Goal: Information Seeking & Learning: Learn about a topic

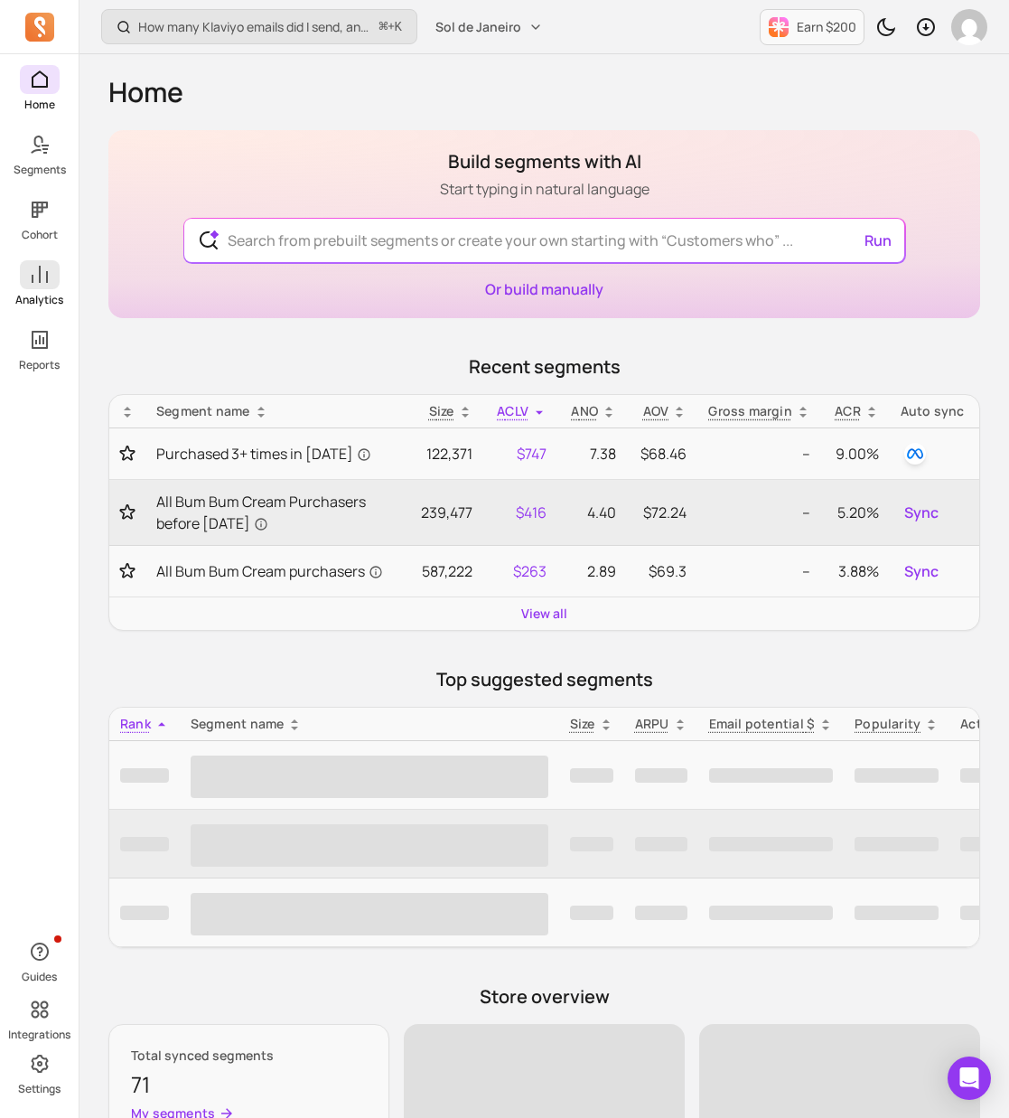
click at [50, 289] on link "Analytics" at bounding box center [39, 283] width 79 height 47
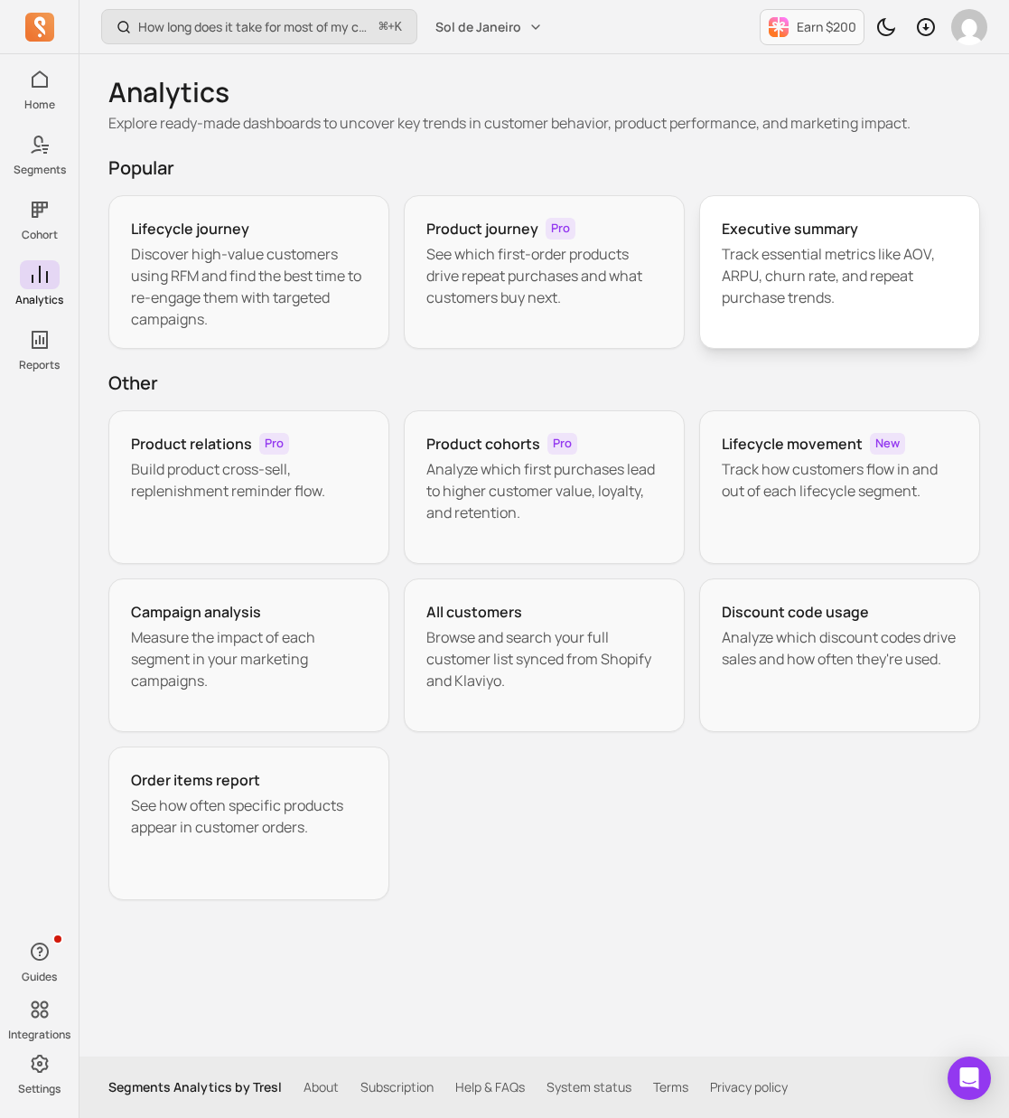
click at [768, 294] on p "Track essential metrics like AOV, ARPU, churn rate, and repeat purchase trends." at bounding box center [840, 275] width 236 height 65
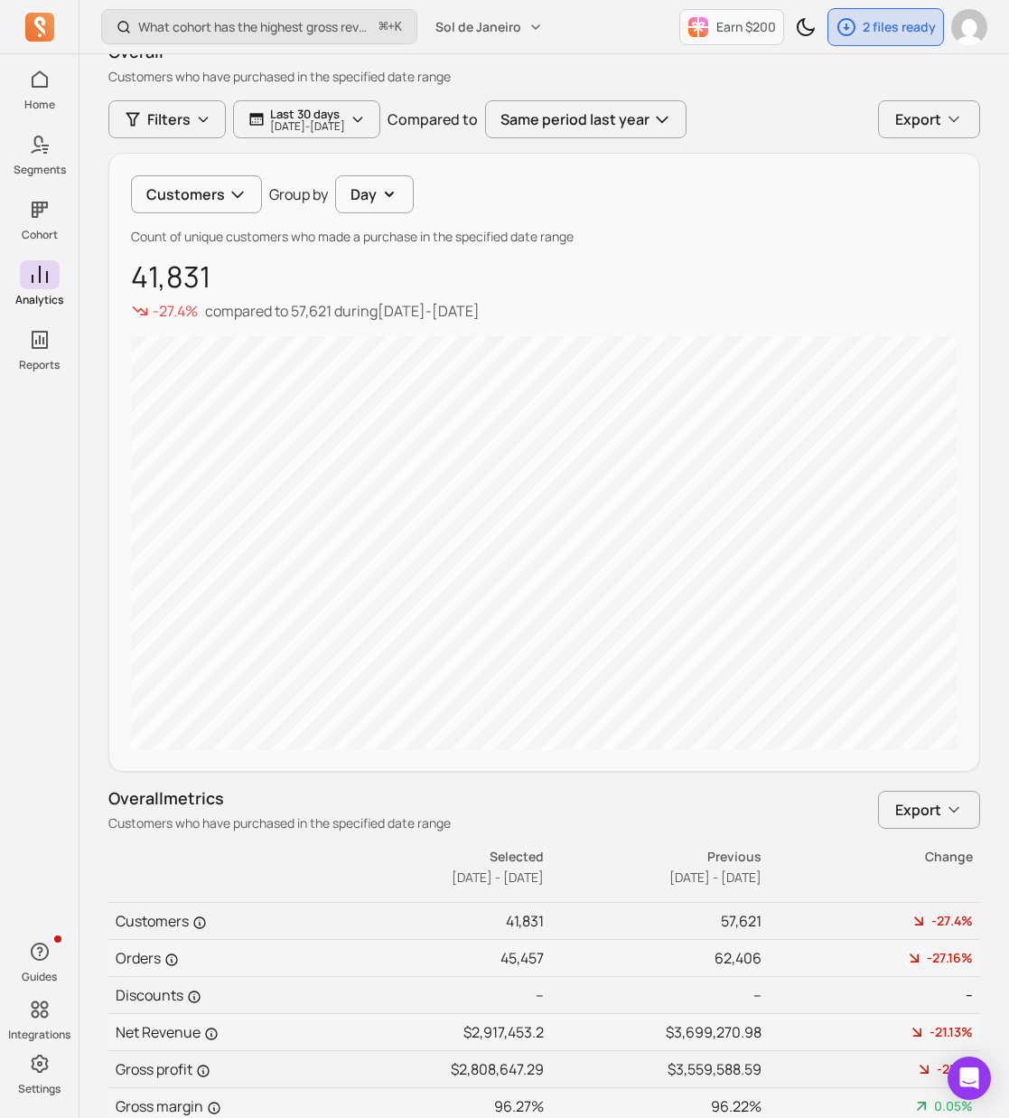
scroll to position [149, 0]
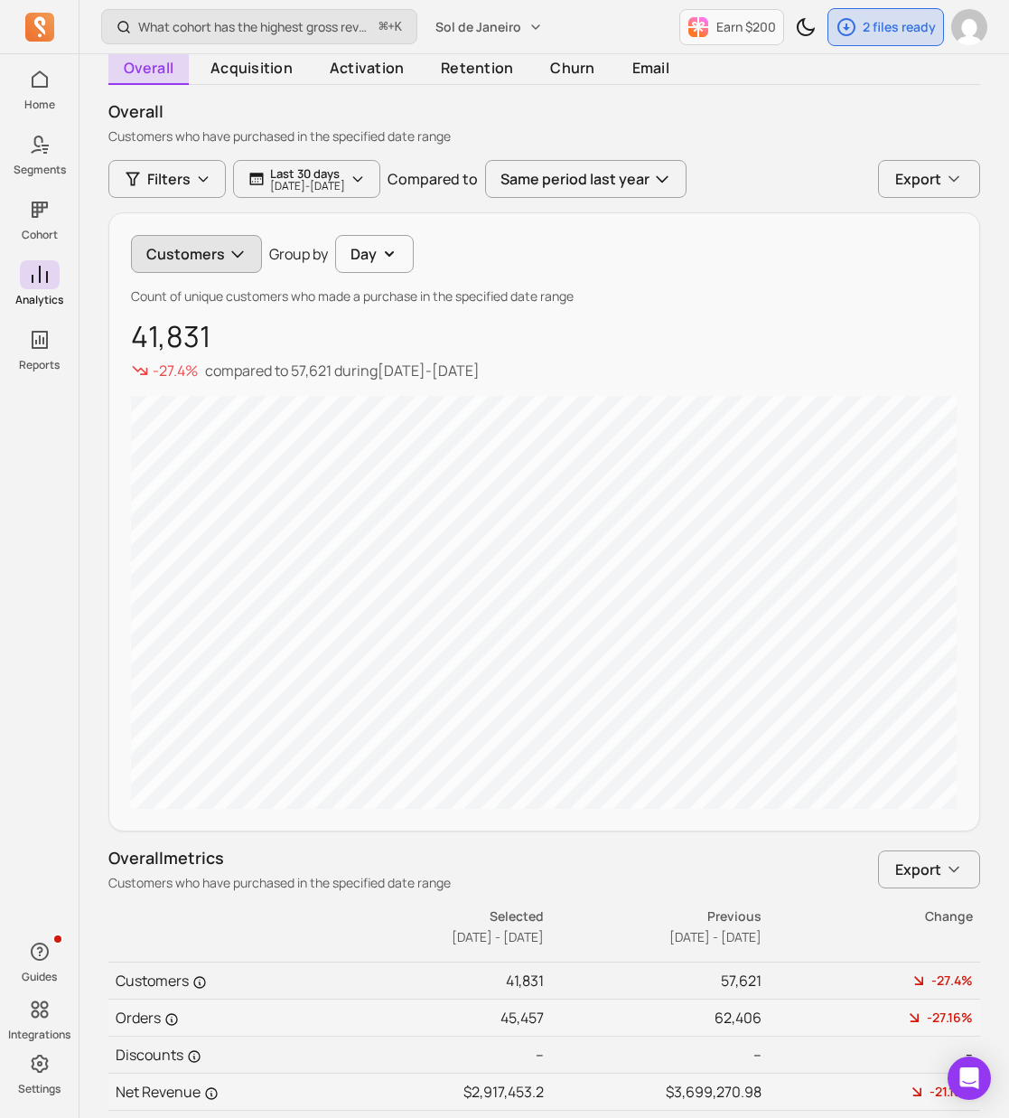
click at [154, 262] on button "Customers" at bounding box center [196, 254] width 131 height 38
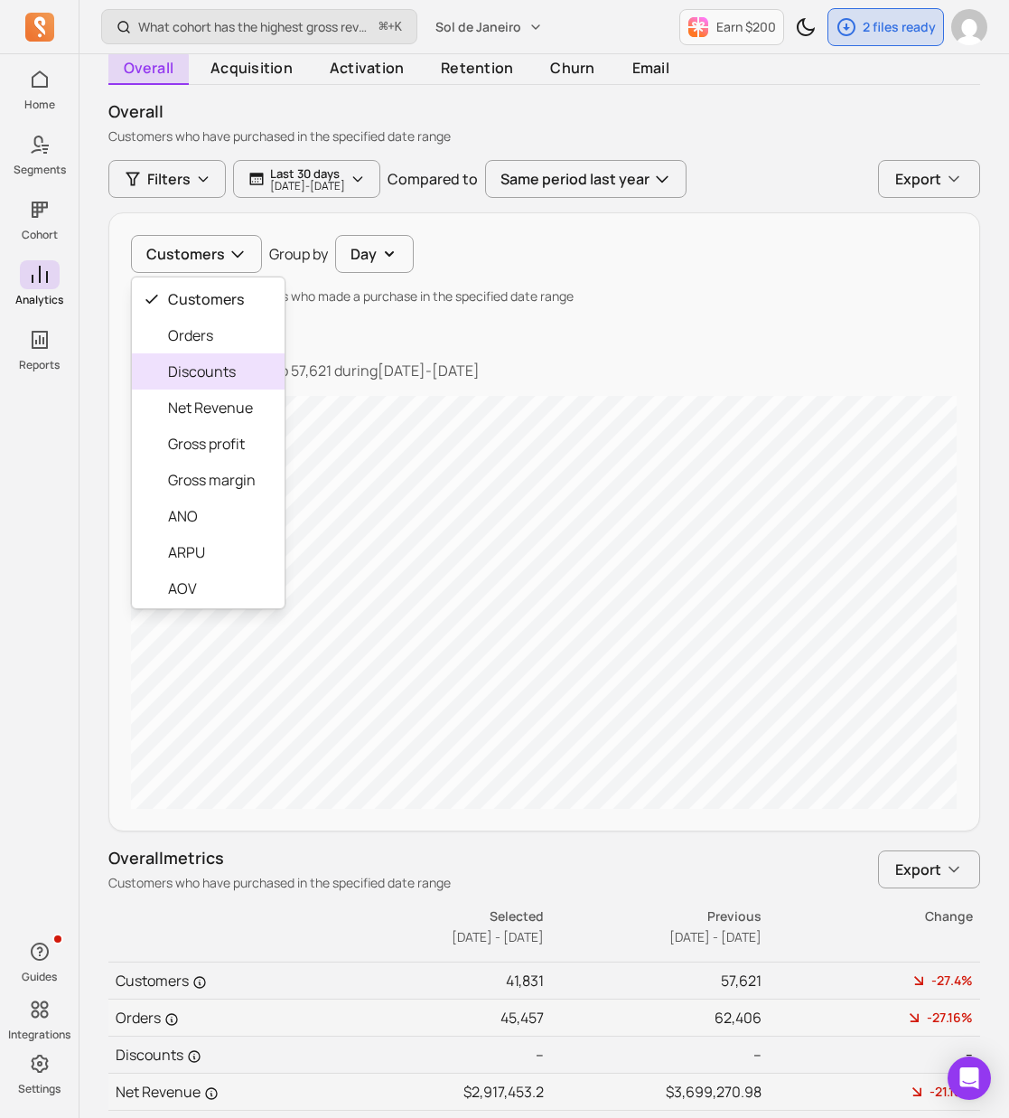
click at [228, 379] on span "Discounts" at bounding box center [212, 372] width 88 height 22
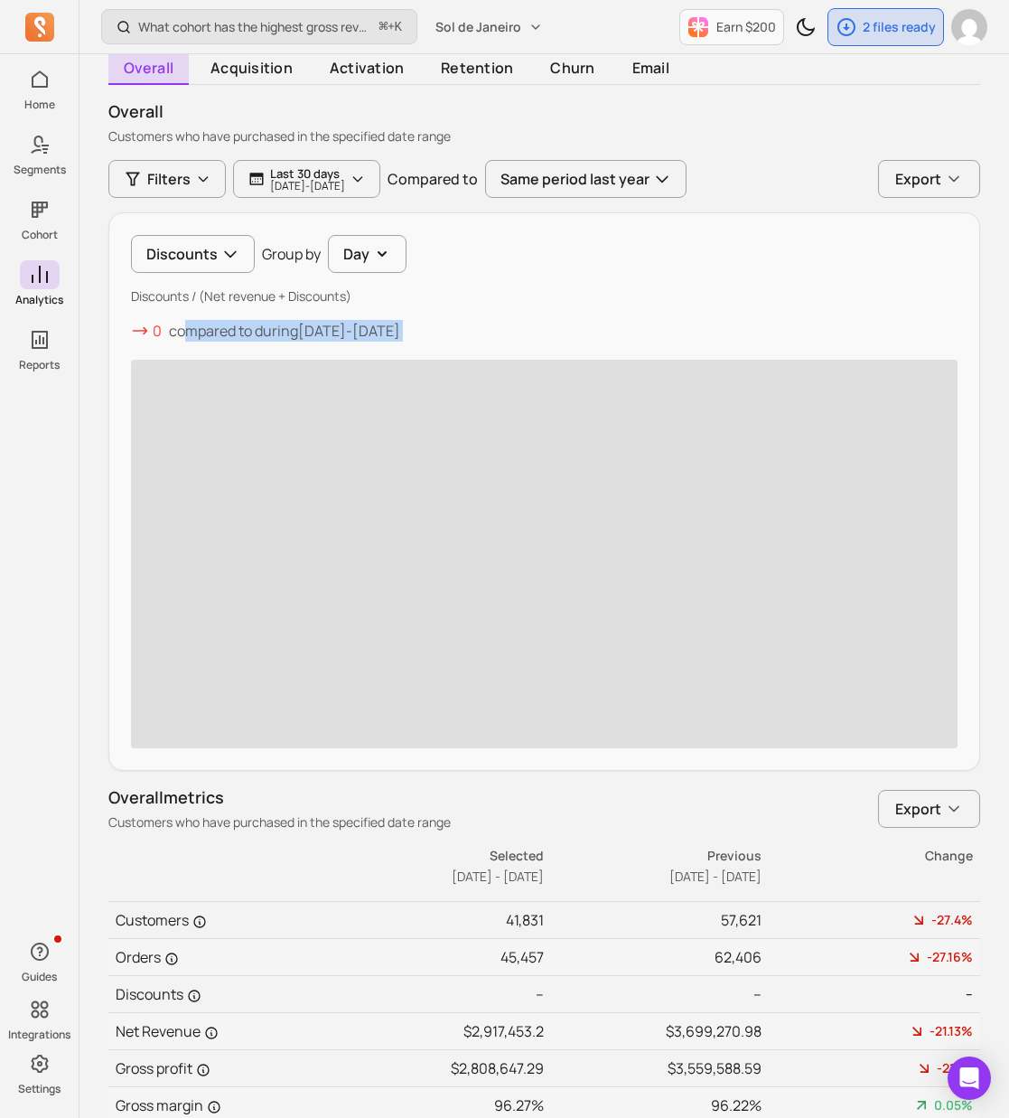
drag, startPoint x: 192, startPoint y: 339, endPoint x: 448, endPoint y: 347, distance: 255.8
click at [448, 347] on div "Discounts Group by Day Discounts / (Net revenue + Discounts) 0 compared to duri…" at bounding box center [544, 491] width 872 height 558
drag, startPoint x: 473, startPoint y: 338, endPoint x: 267, endPoint y: 332, distance: 206.1
click at [268, 332] on div "0 compared to during 2024-08-12 - 2024-09-11" at bounding box center [544, 331] width 827 height 22
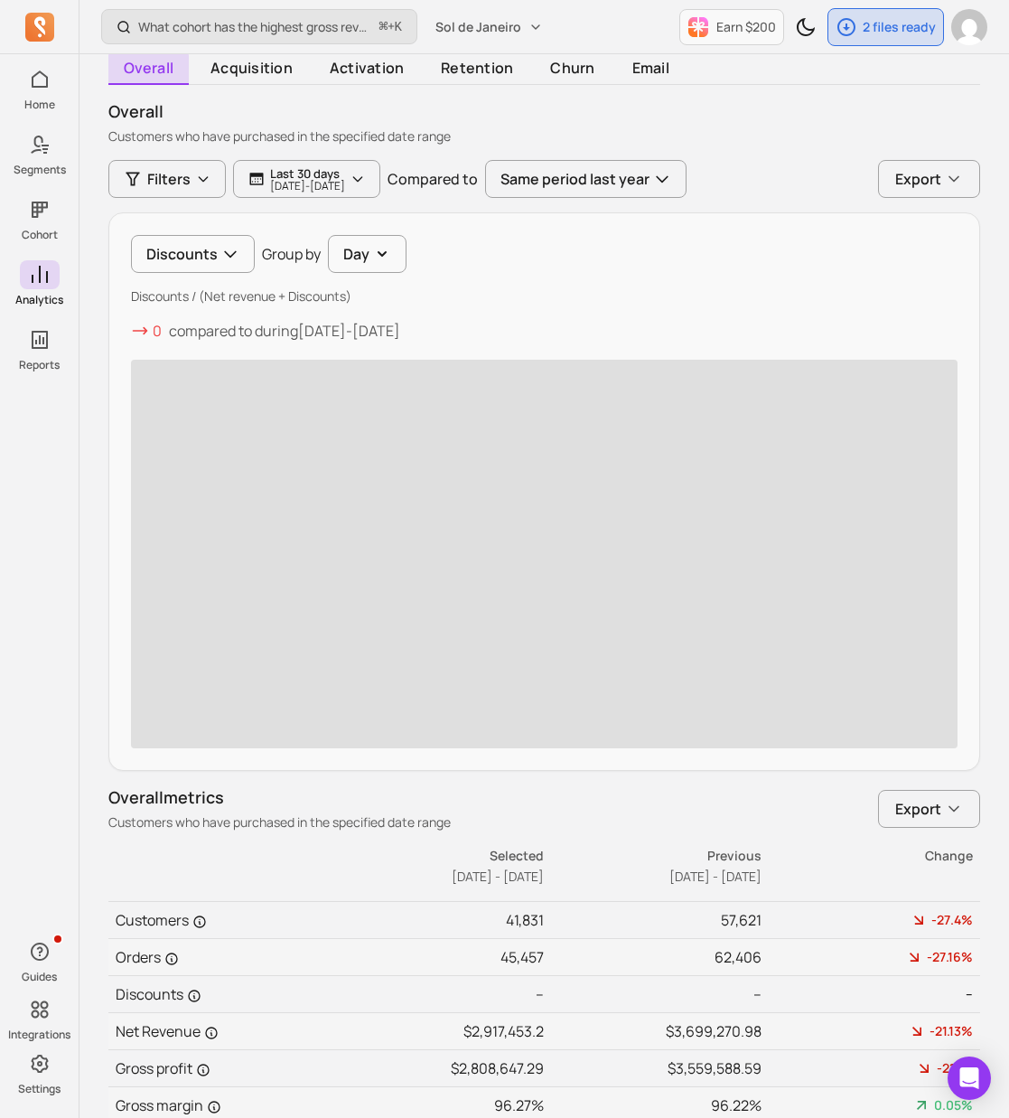
click at [264, 332] on p "compared to during 2024-08-12 - 2024-09-11" at bounding box center [284, 331] width 231 height 22
click at [463, 30] on span "Sol de Janeiro" at bounding box center [479, 27] width 86 height 18
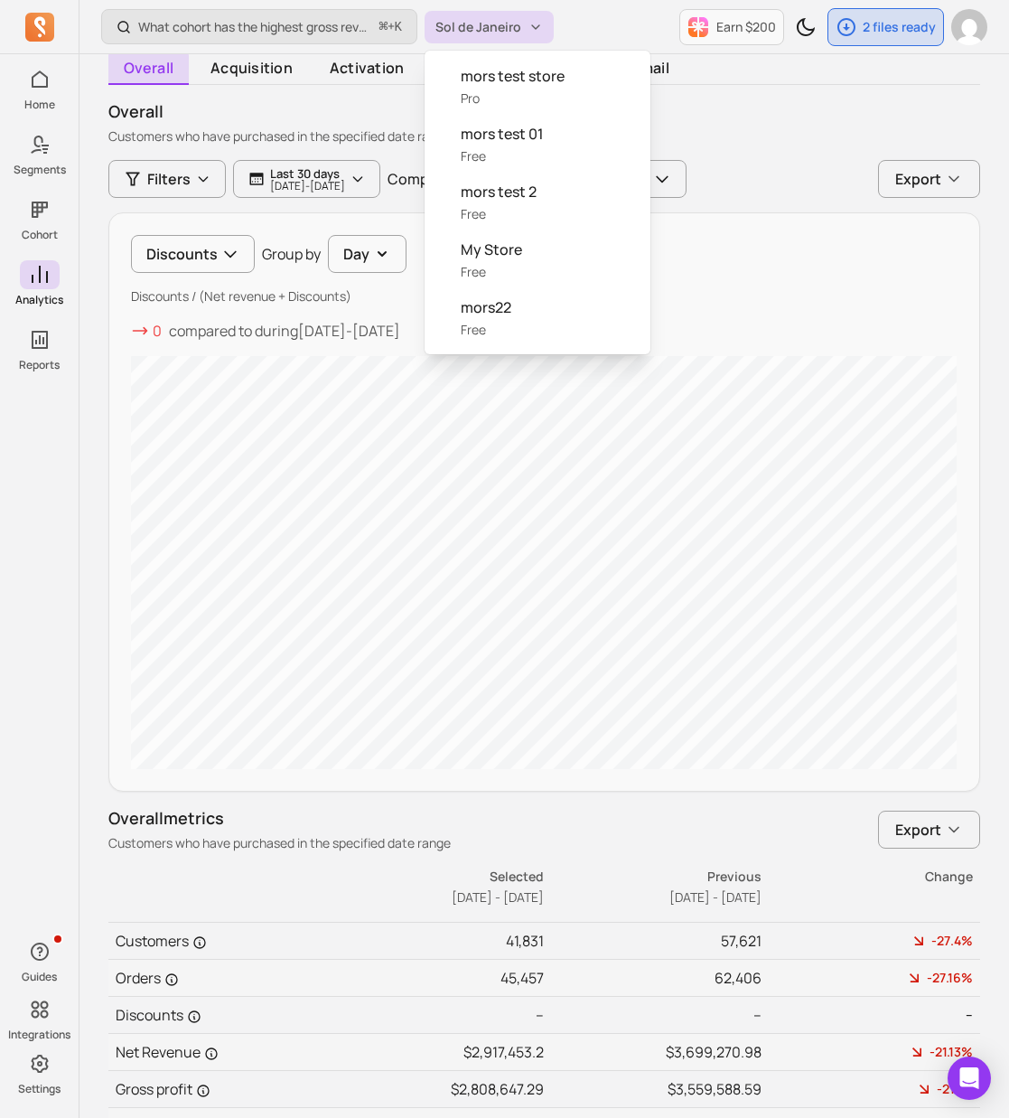
click at [454, 54] on div "mors test store Pro mors test 01 Free mors test 2 Free My Store Free mors22 Free" at bounding box center [538, 203] width 226 height 304
click at [713, 70] on div "What cohort has the highest gross revenue over time? ⌘ + K Sol de Janeiro Earn …" at bounding box center [545, 595] width 930 height 1488
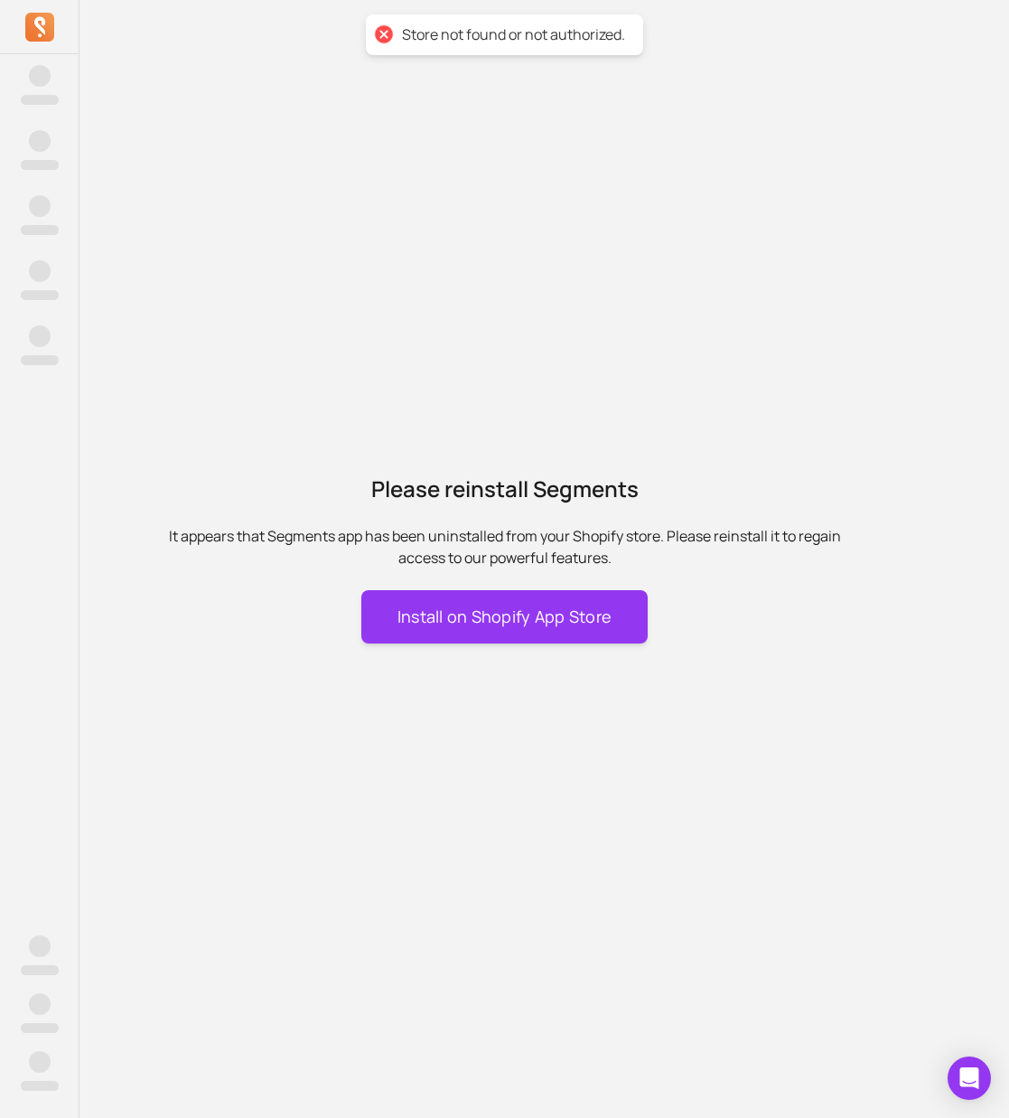
click at [70, 26] on div at bounding box center [39, 27] width 79 height 54
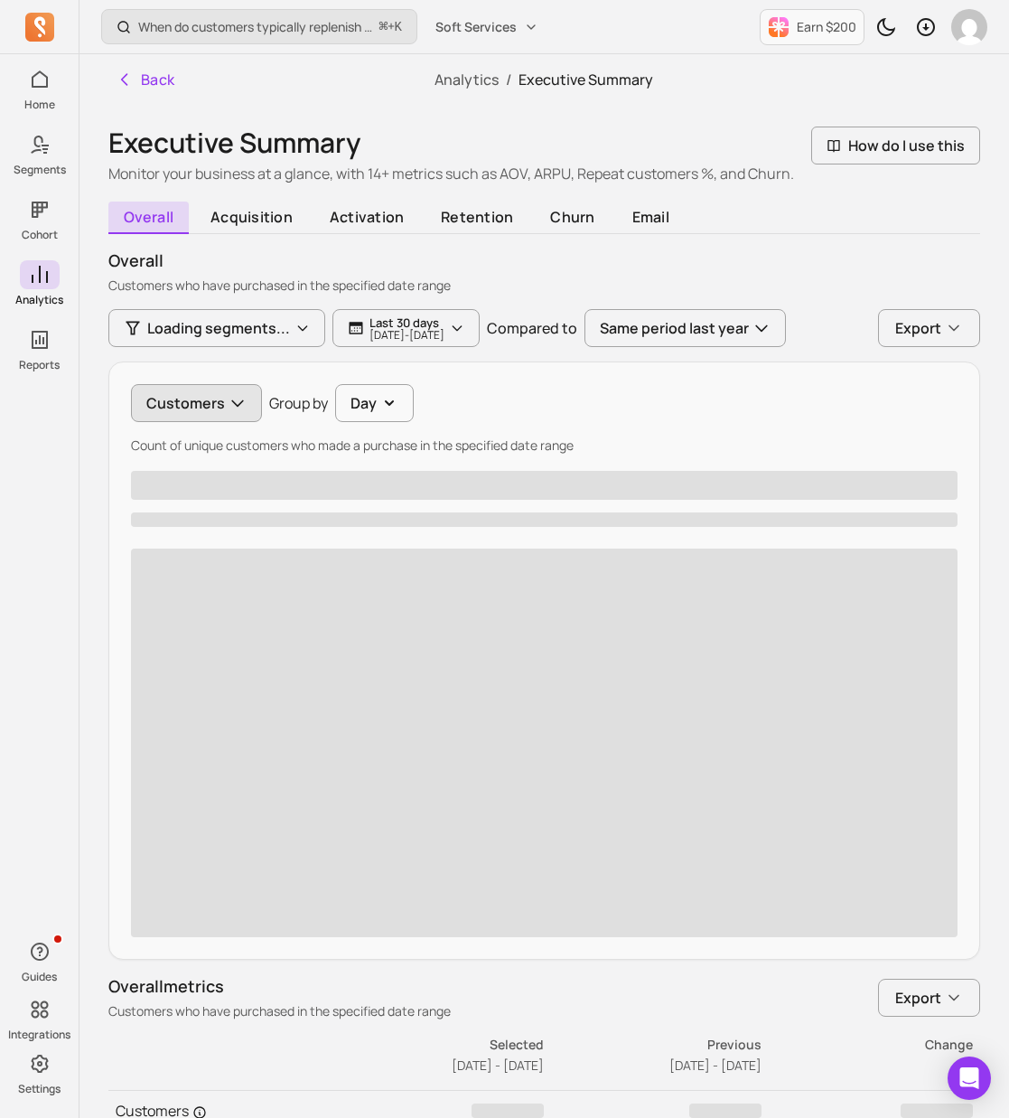
click at [220, 402] on button "Customers" at bounding box center [196, 403] width 131 height 38
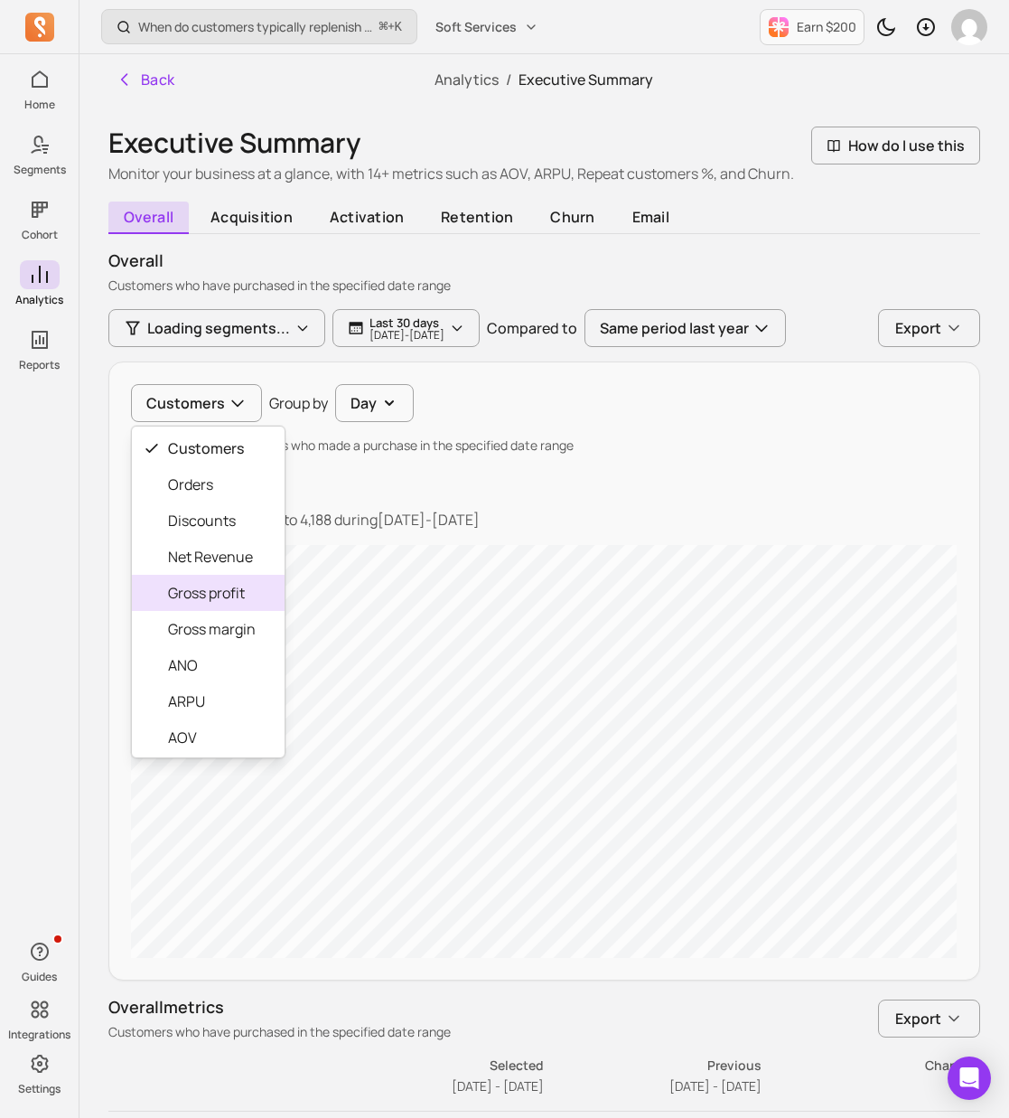
click at [477, 548] on div "Customers Customers Orders Discounts Net Revenue Gross profit Gross margin ANO …" at bounding box center [544, 670] width 872 height 619
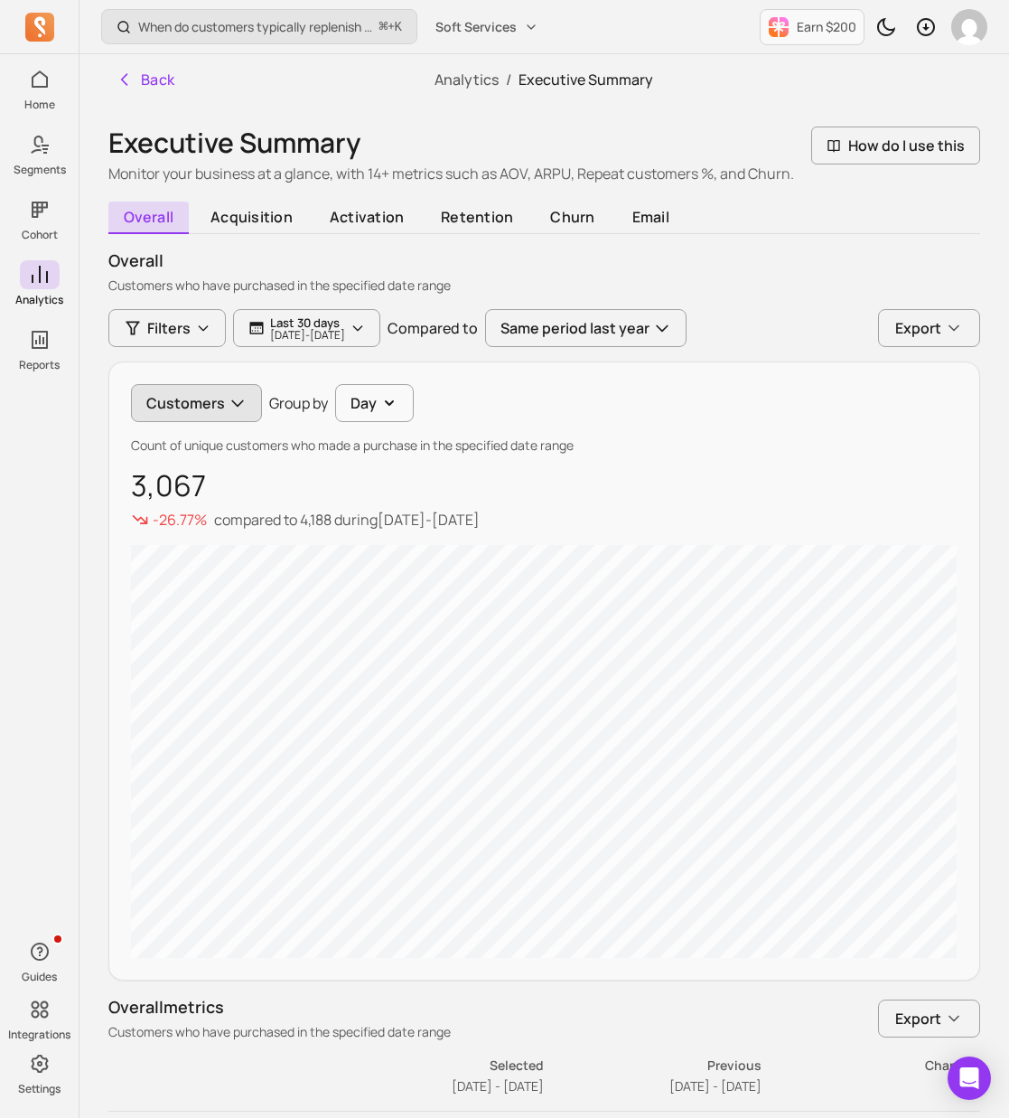
click at [236, 416] on button "Customers" at bounding box center [196, 403] width 131 height 38
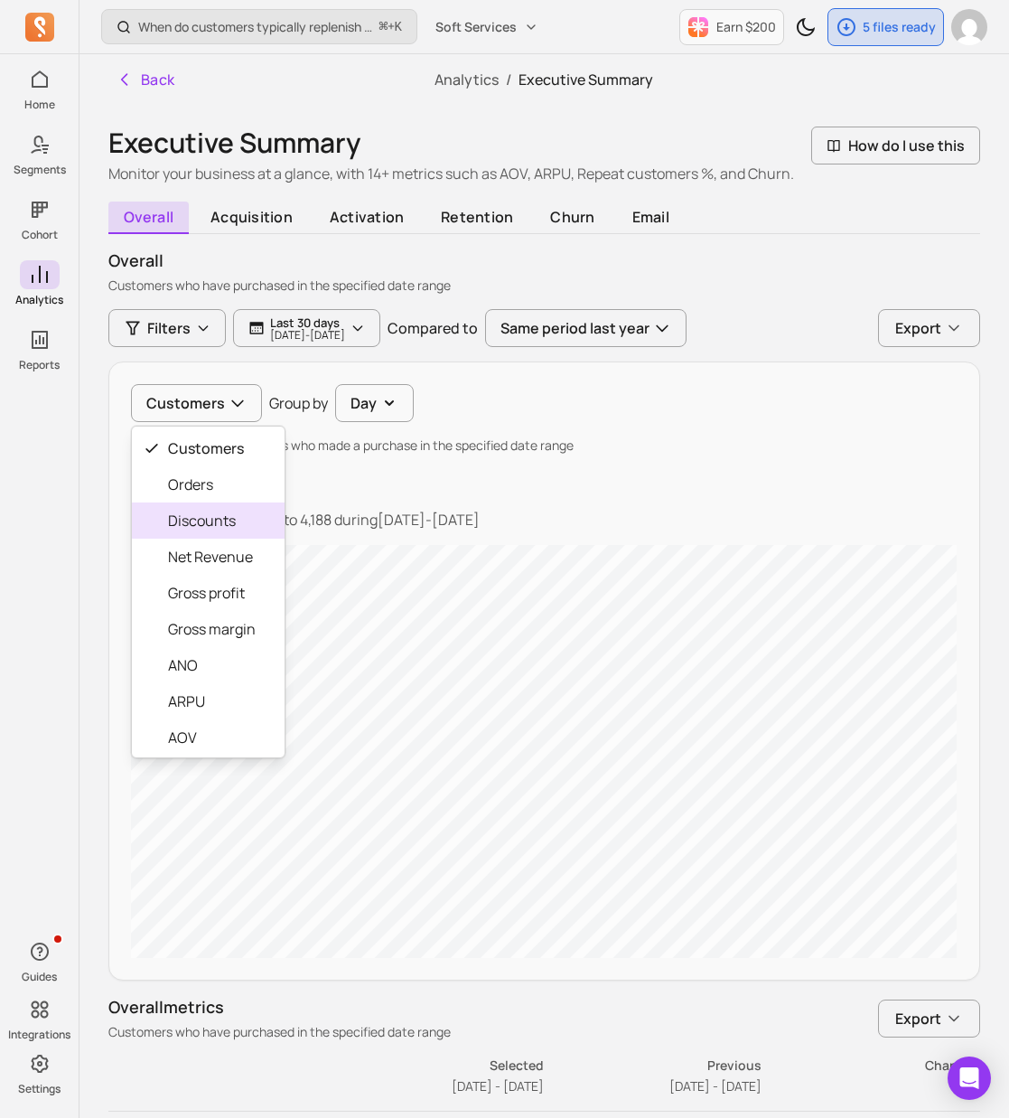
click at [248, 528] on span "Discounts" at bounding box center [212, 521] width 88 height 22
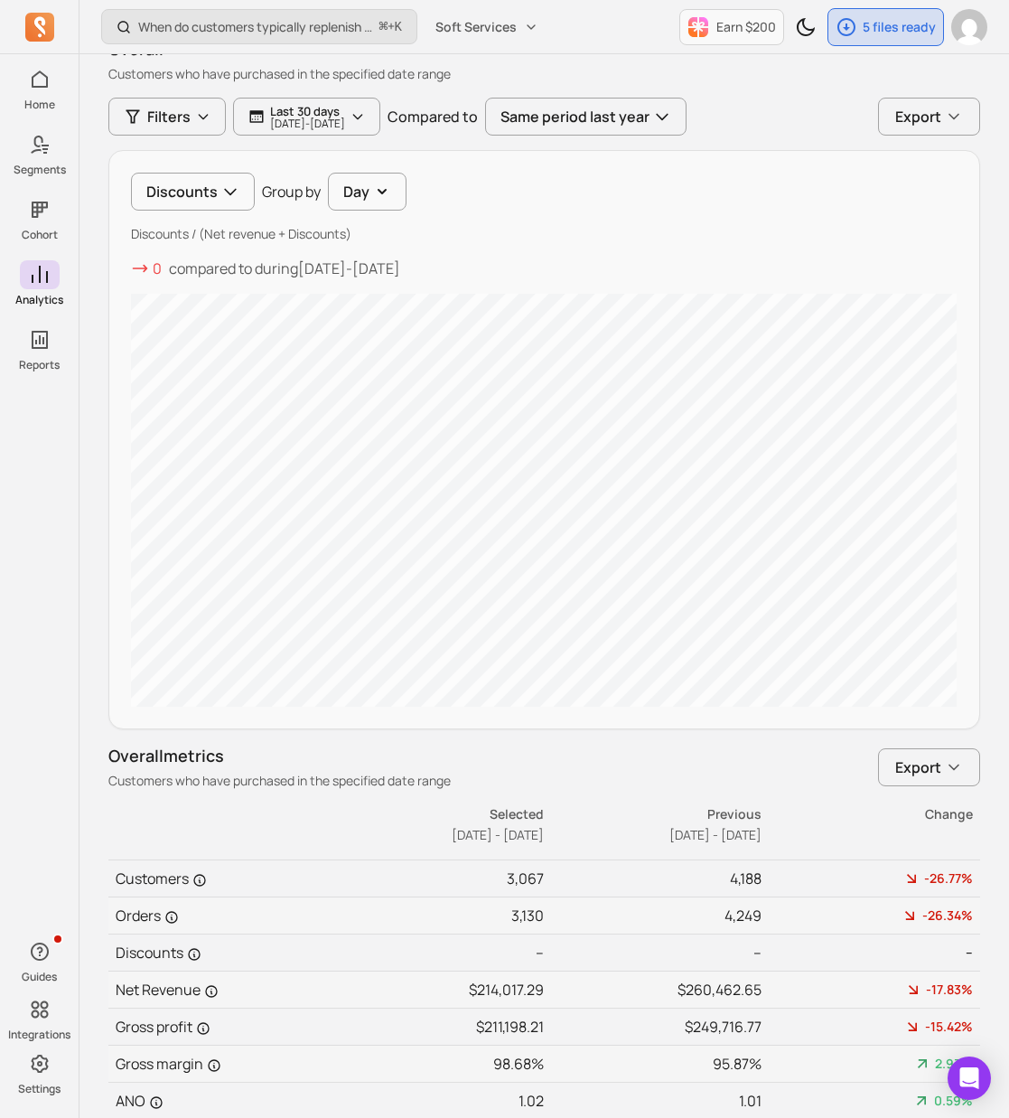
scroll to position [207, 0]
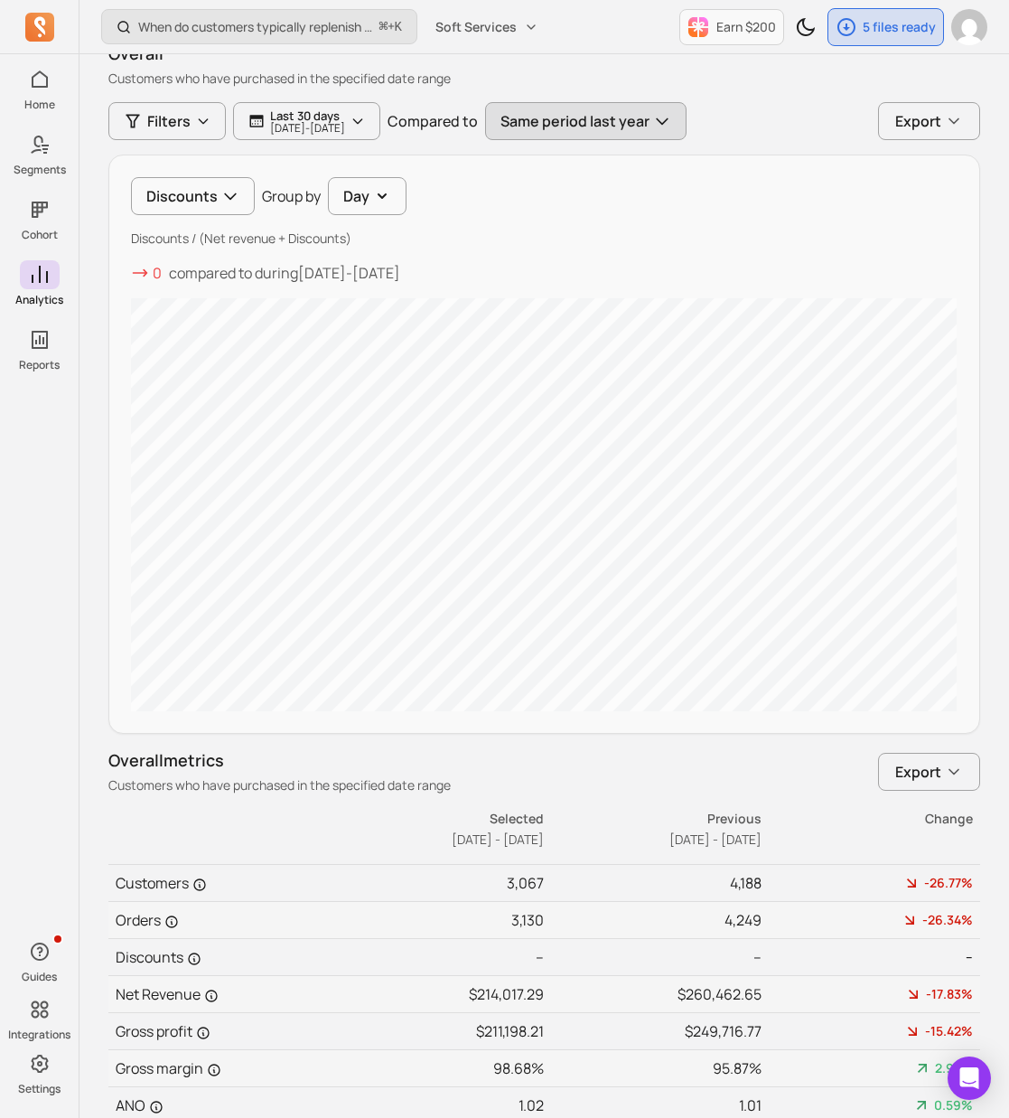
click at [687, 127] on button "Same period last year" at bounding box center [585, 121] width 201 height 38
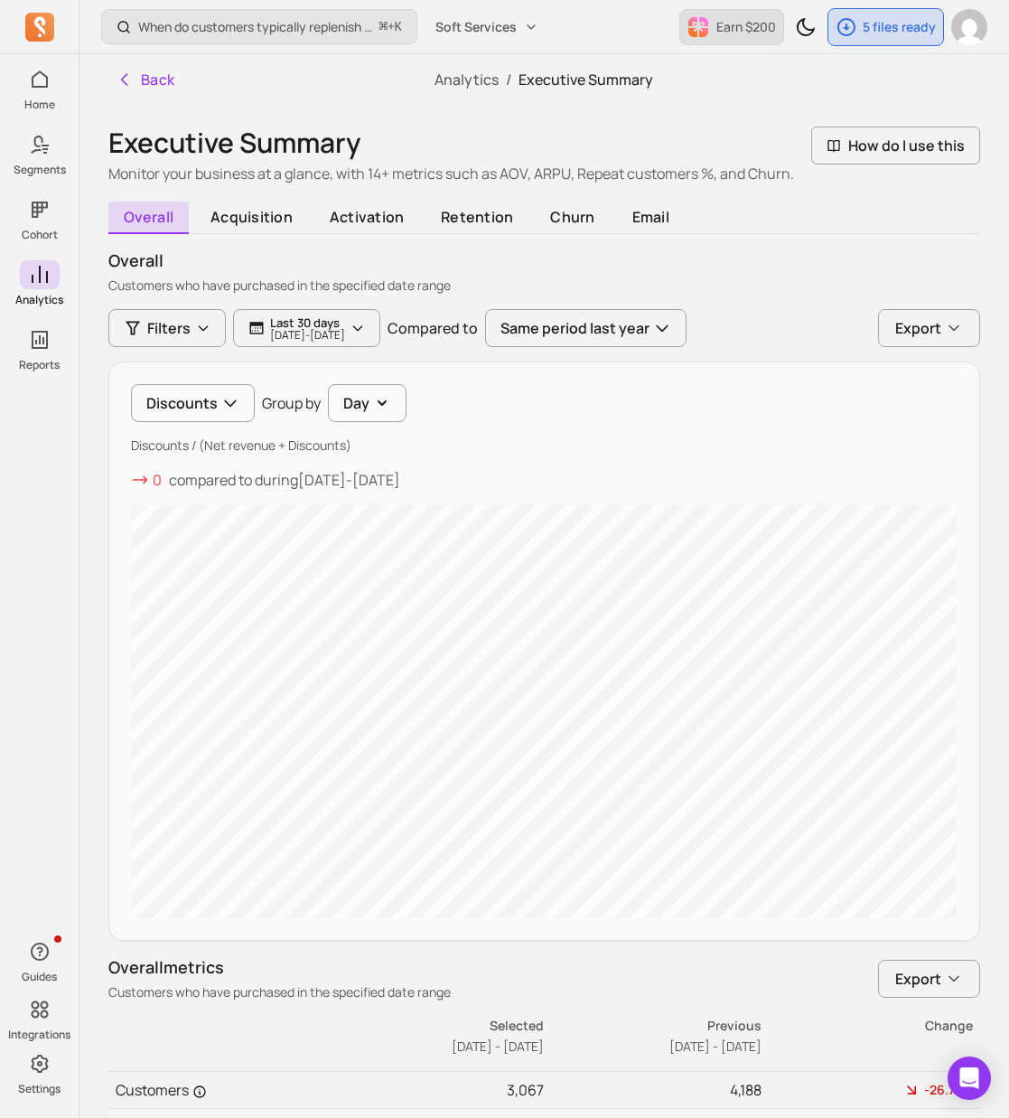
click at [755, 25] on p "Earn $200" at bounding box center [747, 27] width 60 height 18
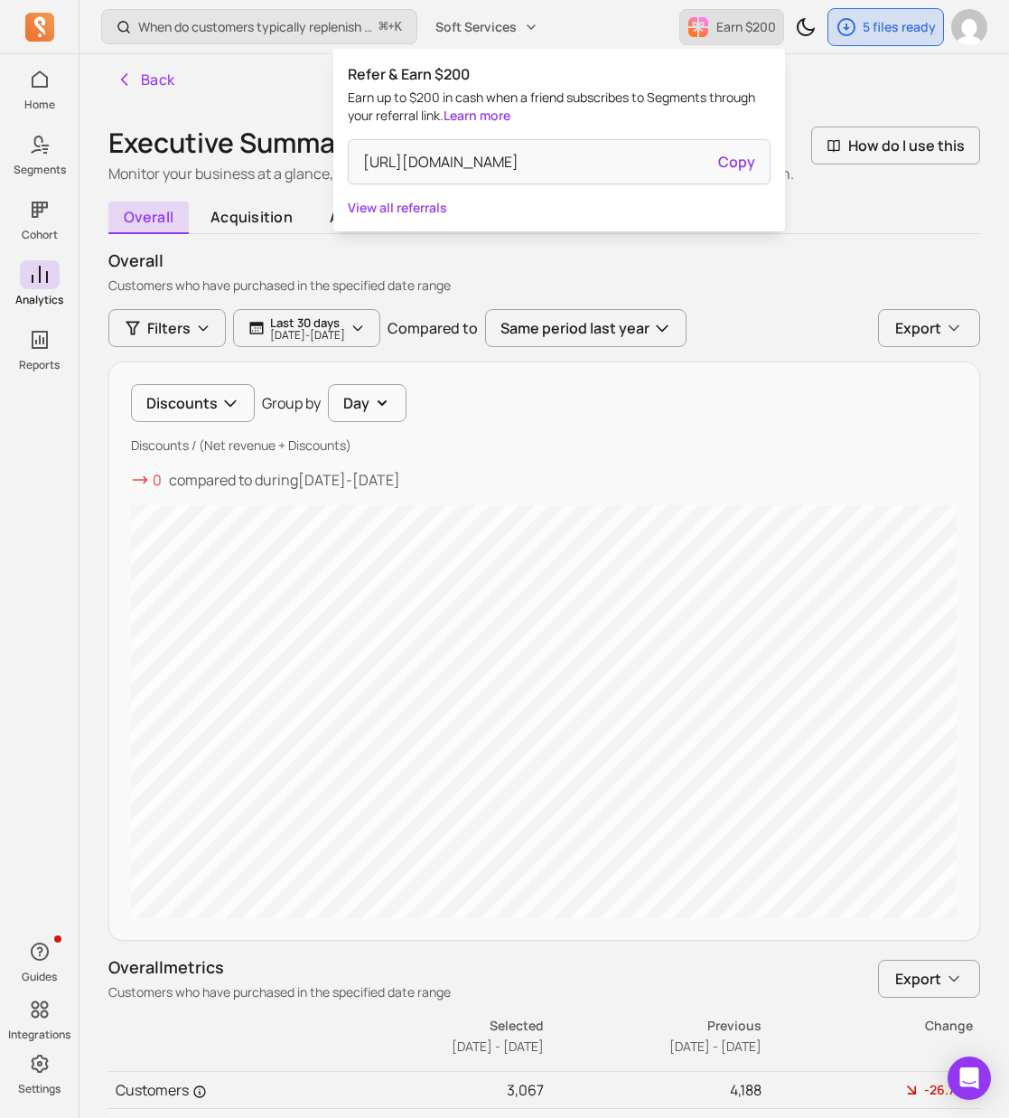
drag, startPoint x: 755, startPoint y: 20, endPoint x: 771, endPoint y: 26, distance: 16.6
click at [755, 26] on p "Earn $200" at bounding box center [747, 27] width 60 height 18
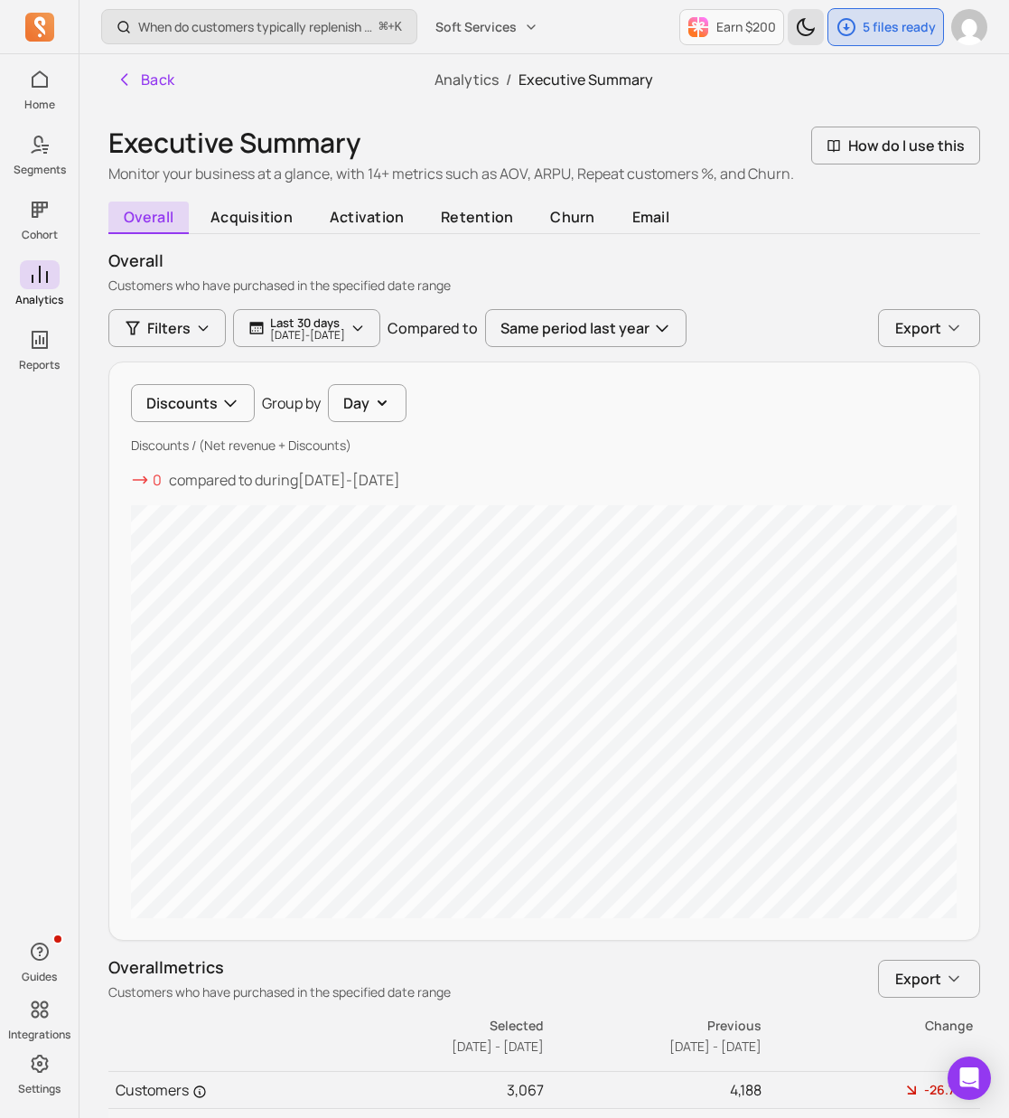
click at [811, 28] on icon "Toggle dark mode" at bounding box center [806, 27] width 22 height 22
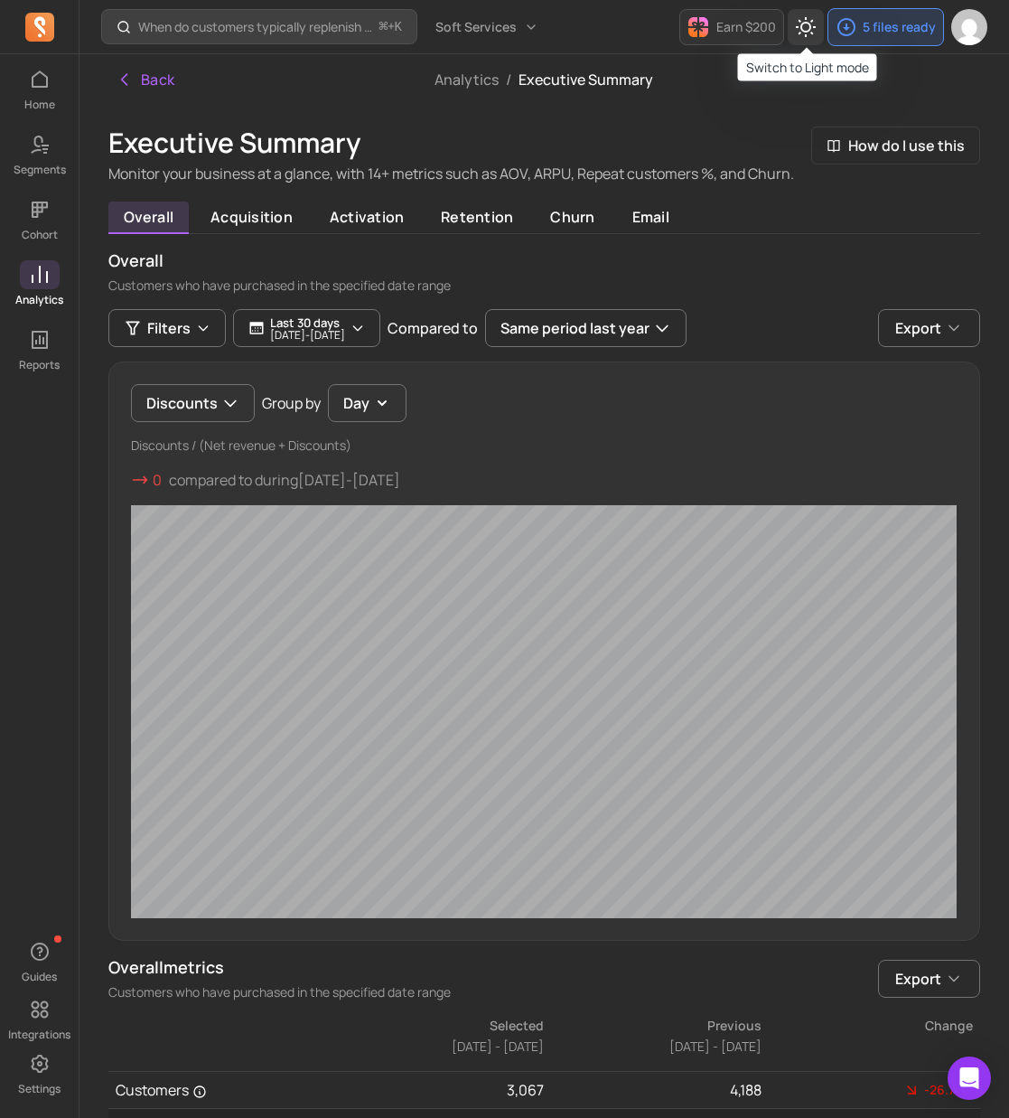
click at [811, 28] on icon "Toggle dark mode" at bounding box center [806, 27] width 20 height 20
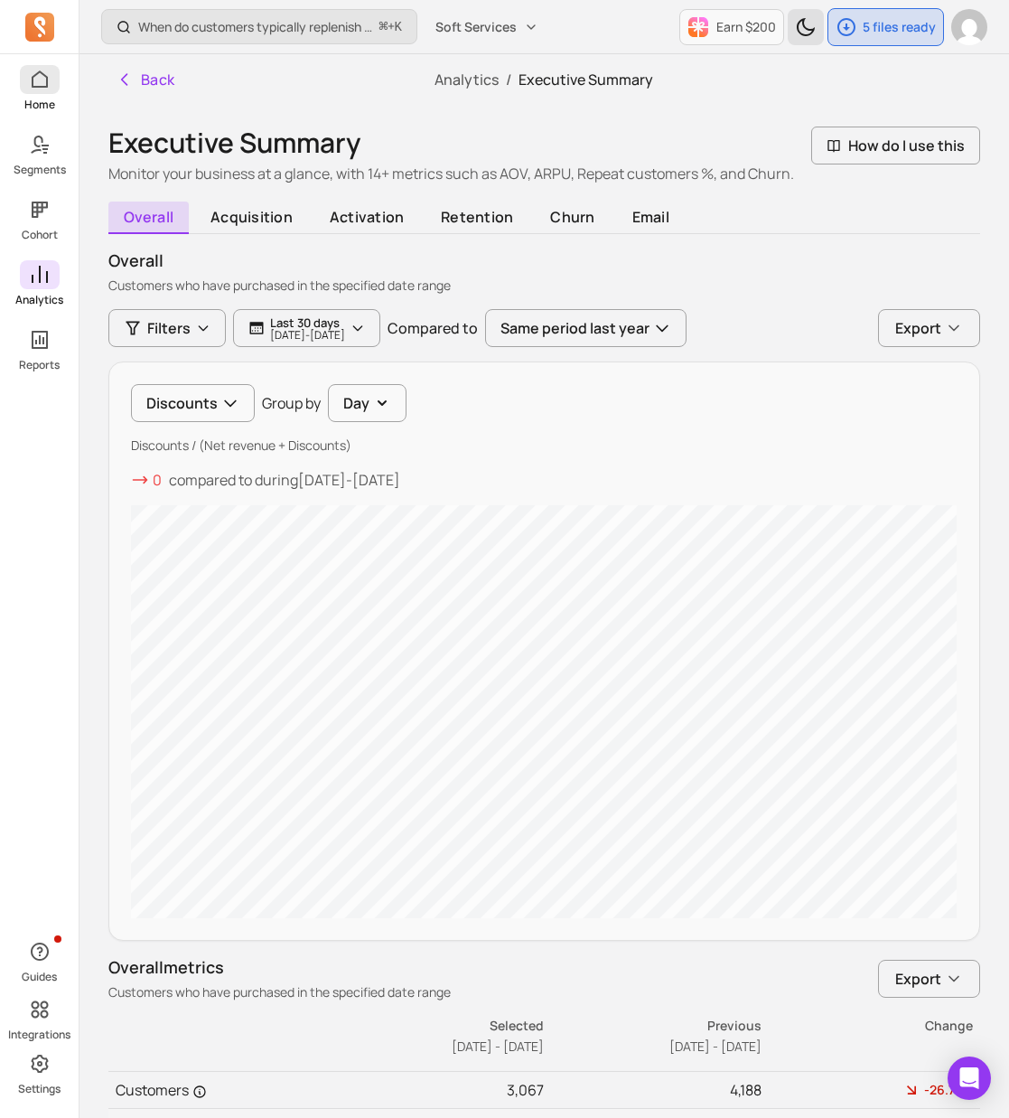
click at [64, 85] on link "Home" at bounding box center [39, 88] width 79 height 47
